Goal: Contribute content: Add original content to the website for others to see

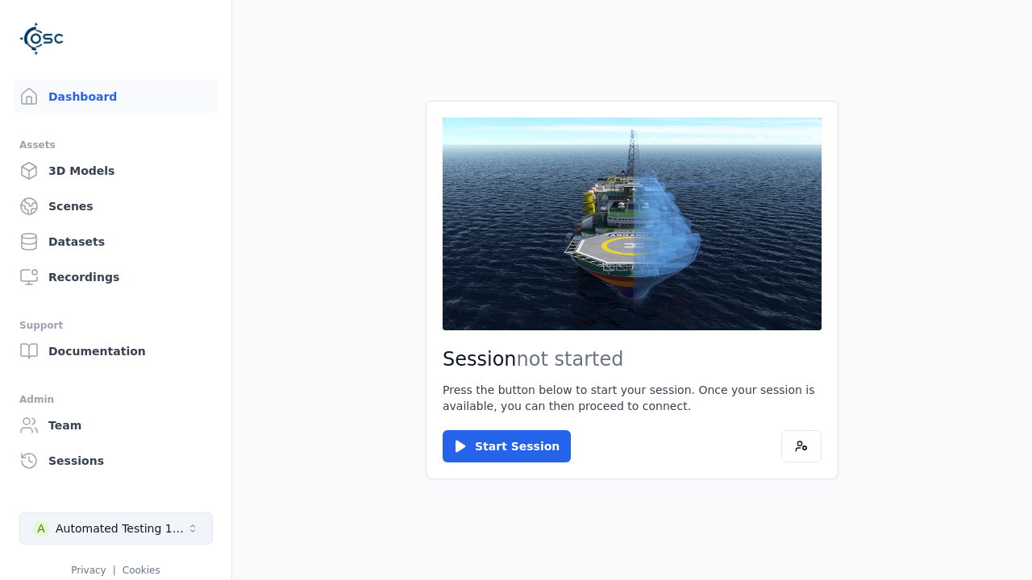
click at [116, 529] on div "Automated Testing 1 - Playwright" at bounding box center [121, 529] width 131 height 16
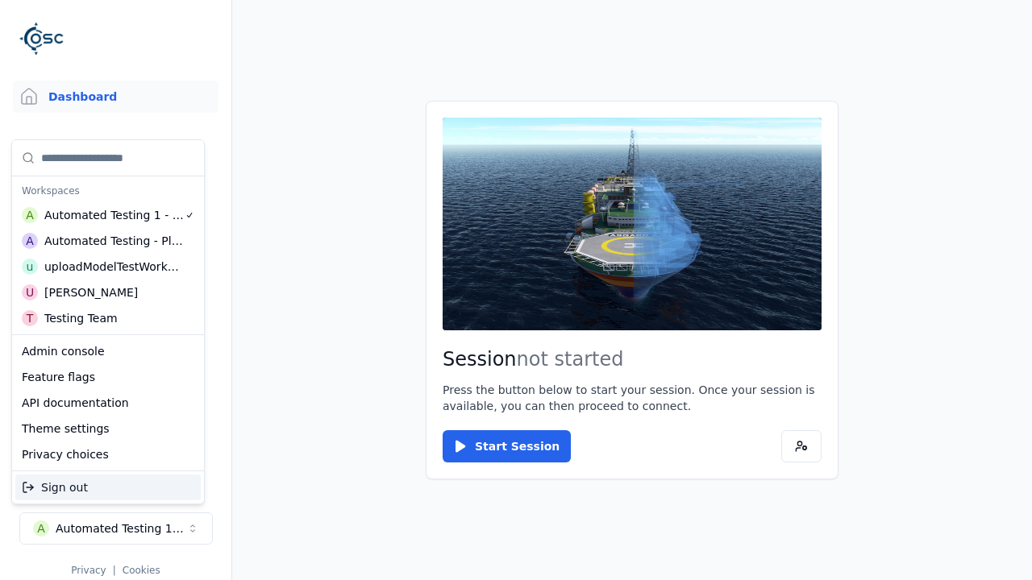
click at [114, 267] on div "uploadModelTestWorkspace" at bounding box center [113, 267] width 139 height 16
click at [516, 290] on html "Support Dashboard Assets 3D Models Scenes Datasets Recordings Support Documenta…" at bounding box center [516, 290] width 1032 height 580
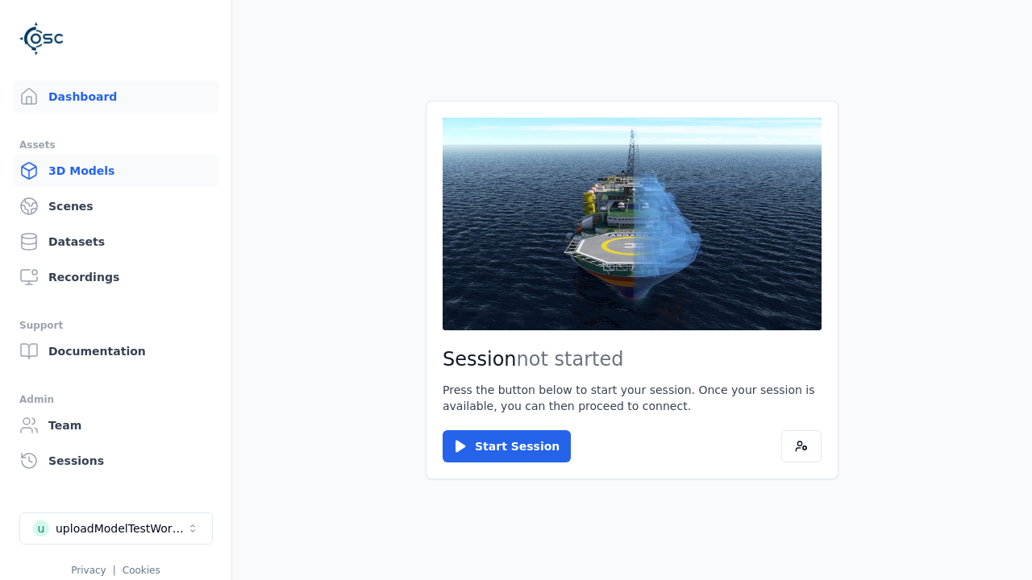
click at [115, 171] on link "3D Models" at bounding box center [116, 171] width 206 height 32
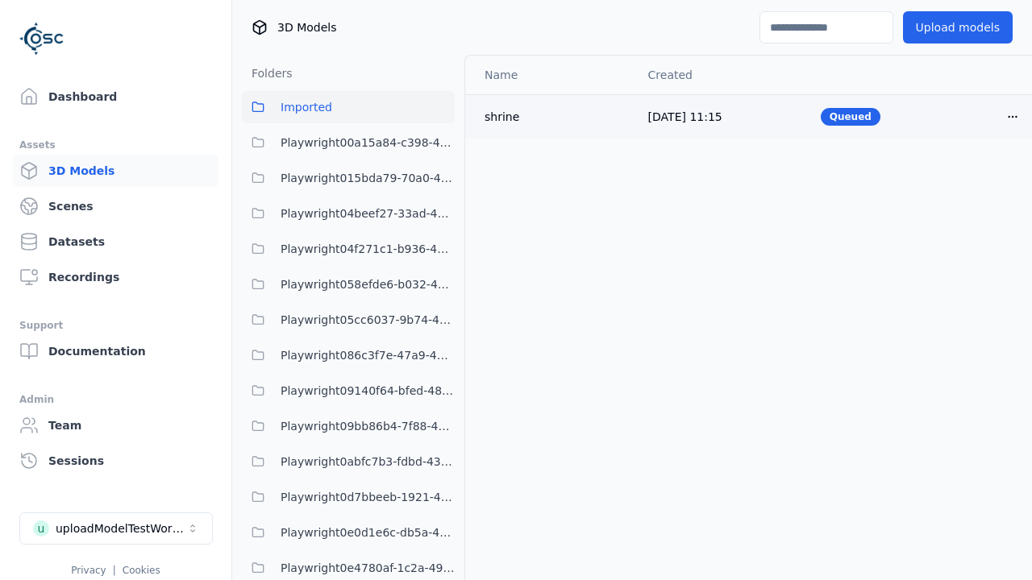
click at [1013, 116] on html "Support Dashboard Assets 3D Models Scenes Datasets Recordings Support Documenta…" at bounding box center [516, 290] width 1032 height 580
click at [977, 178] on div "Delete" at bounding box center [976, 179] width 95 height 26
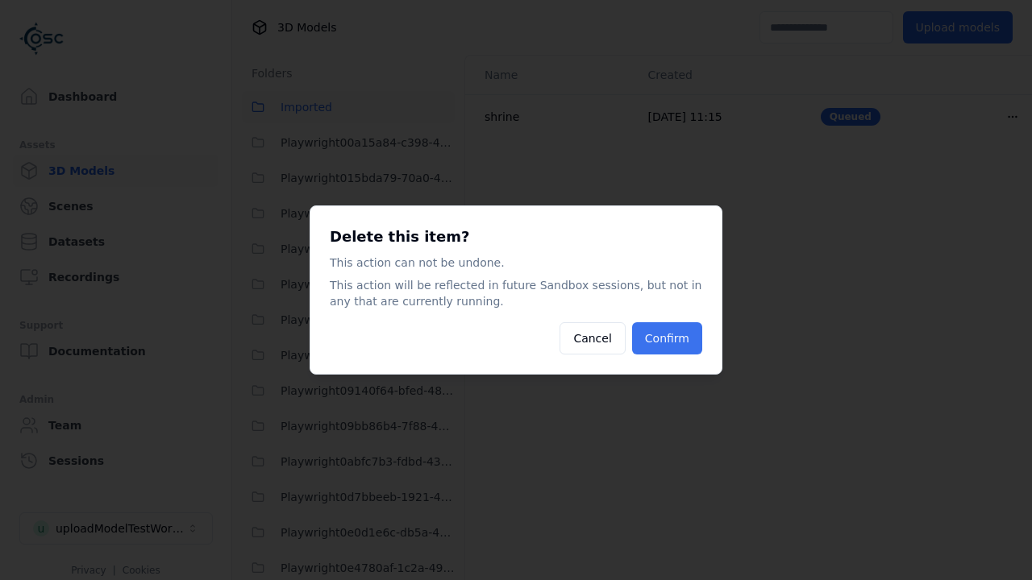
click at [666, 339] on button "Confirm" at bounding box center [667, 338] width 70 height 32
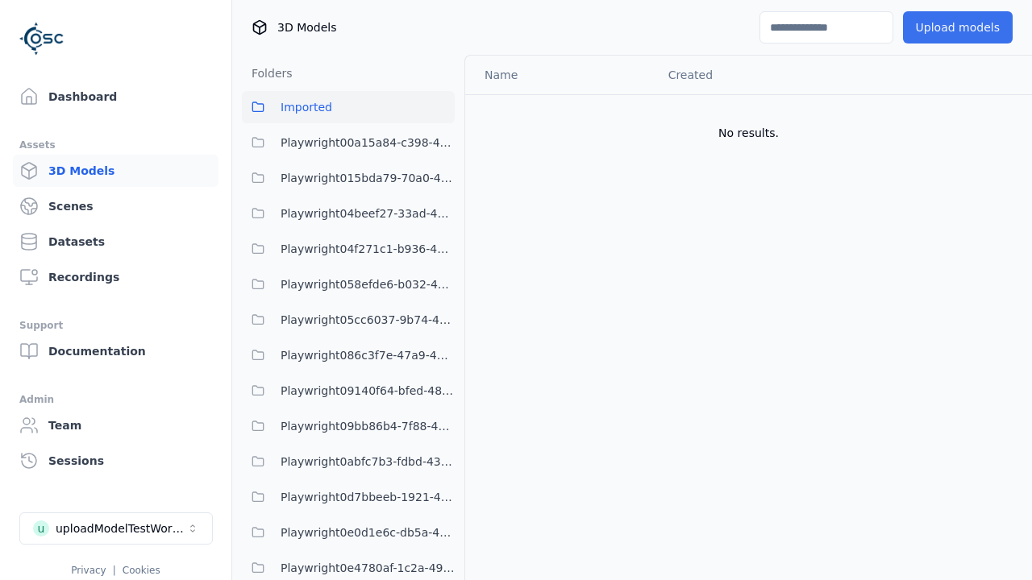
click at [957, 27] on button "Upload models" at bounding box center [958, 27] width 110 height 32
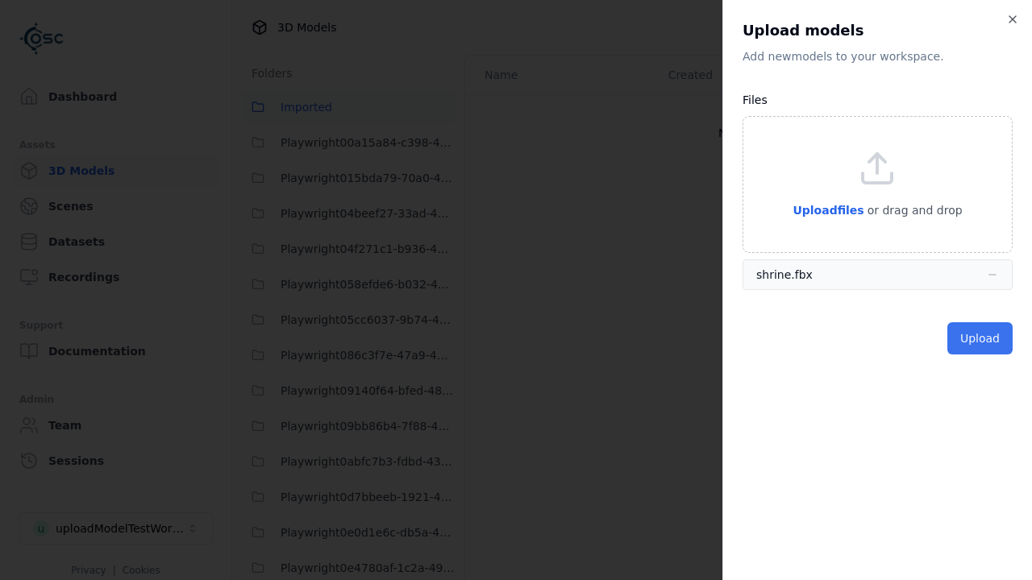
click at [979, 339] on button "Upload" at bounding box center [979, 338] width 65 height 32
